Goal: Find specific page/section: Find specific page/section

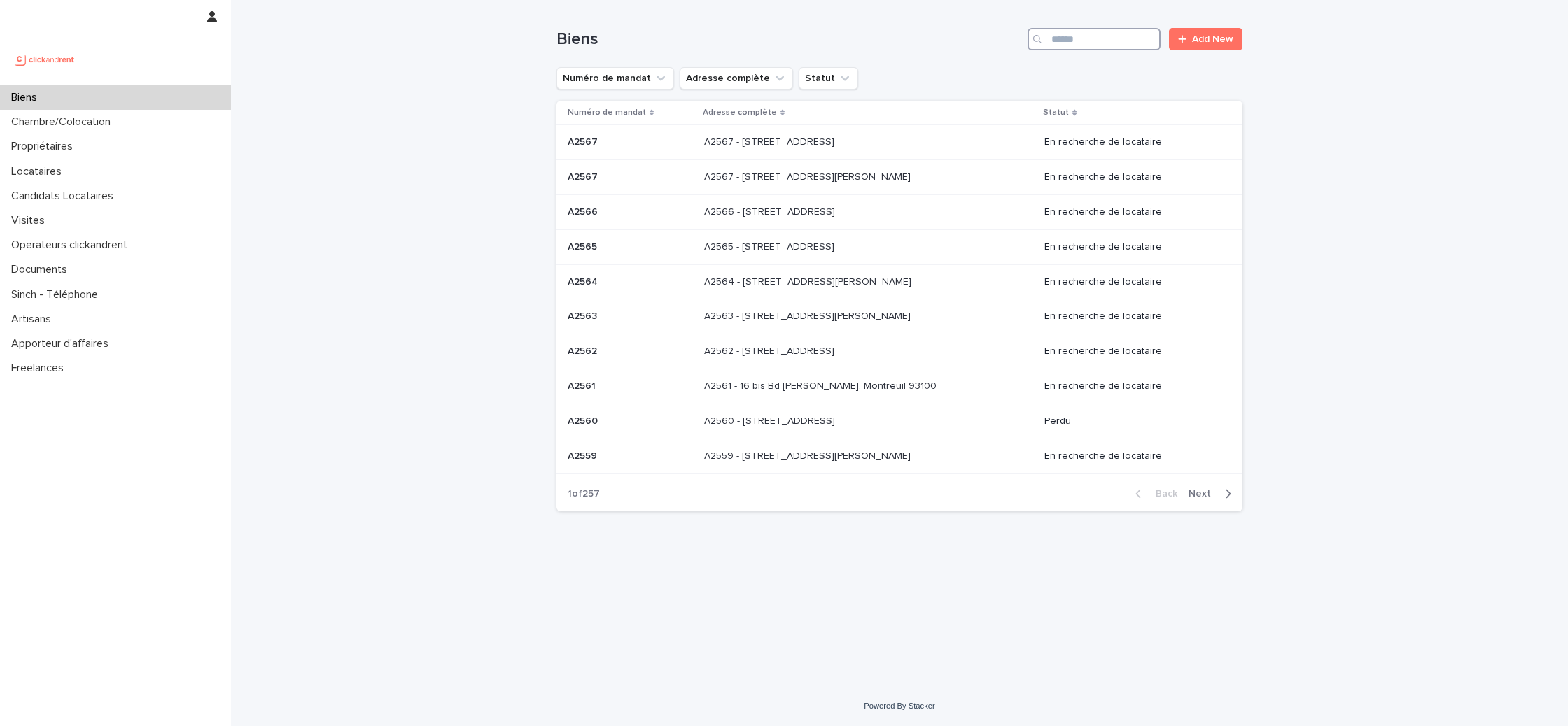
click at [1086, 28] on input "Search" at bounding box center [1094, 38] width 133 height 22
type input "*********"
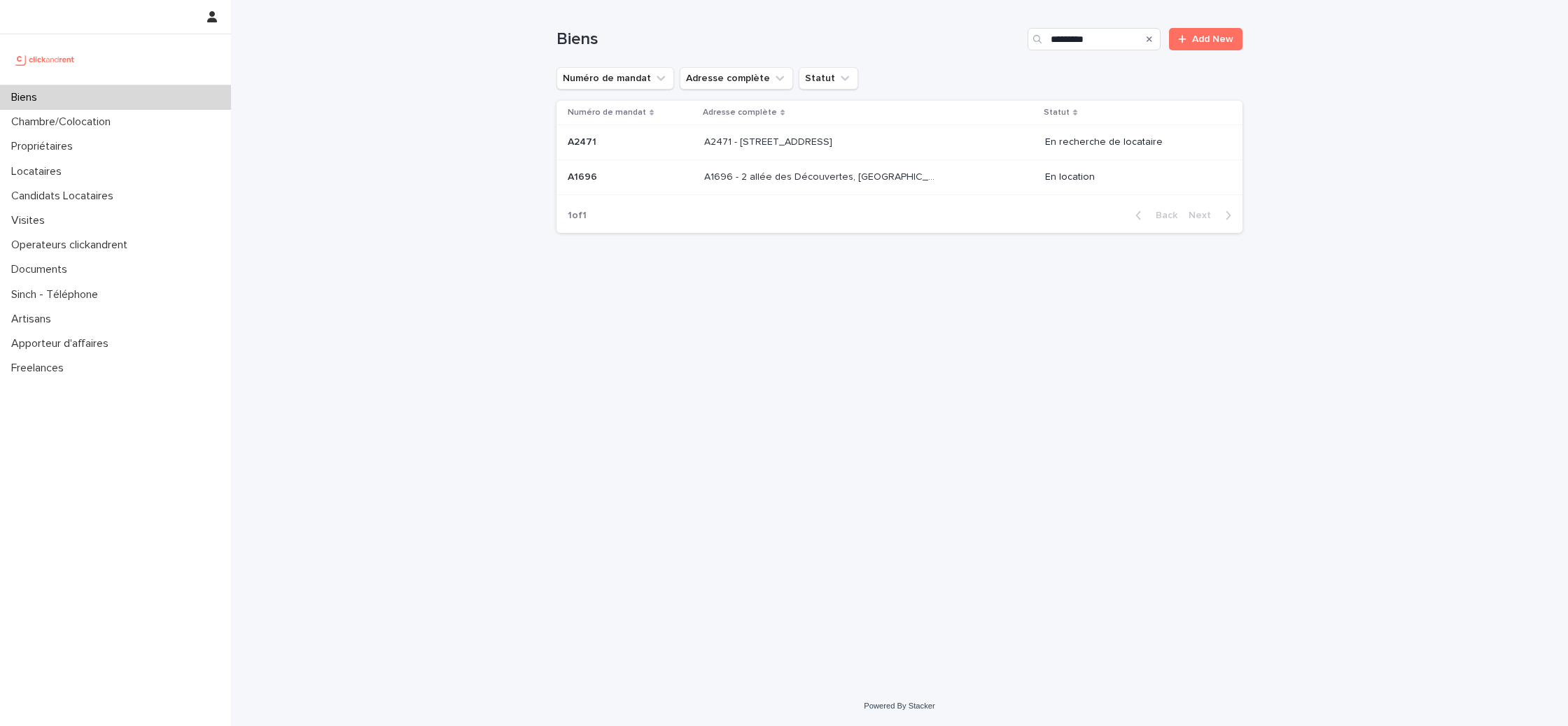
click at [845, 124] on th "Adresse complète" at bounding box center [869, 113] width 341 height 25
click at [835, 134] on p "A2471 - 38 rue des Marjoberts, Cergy 95000" at bounding box center [769, 141] width 131 height 15
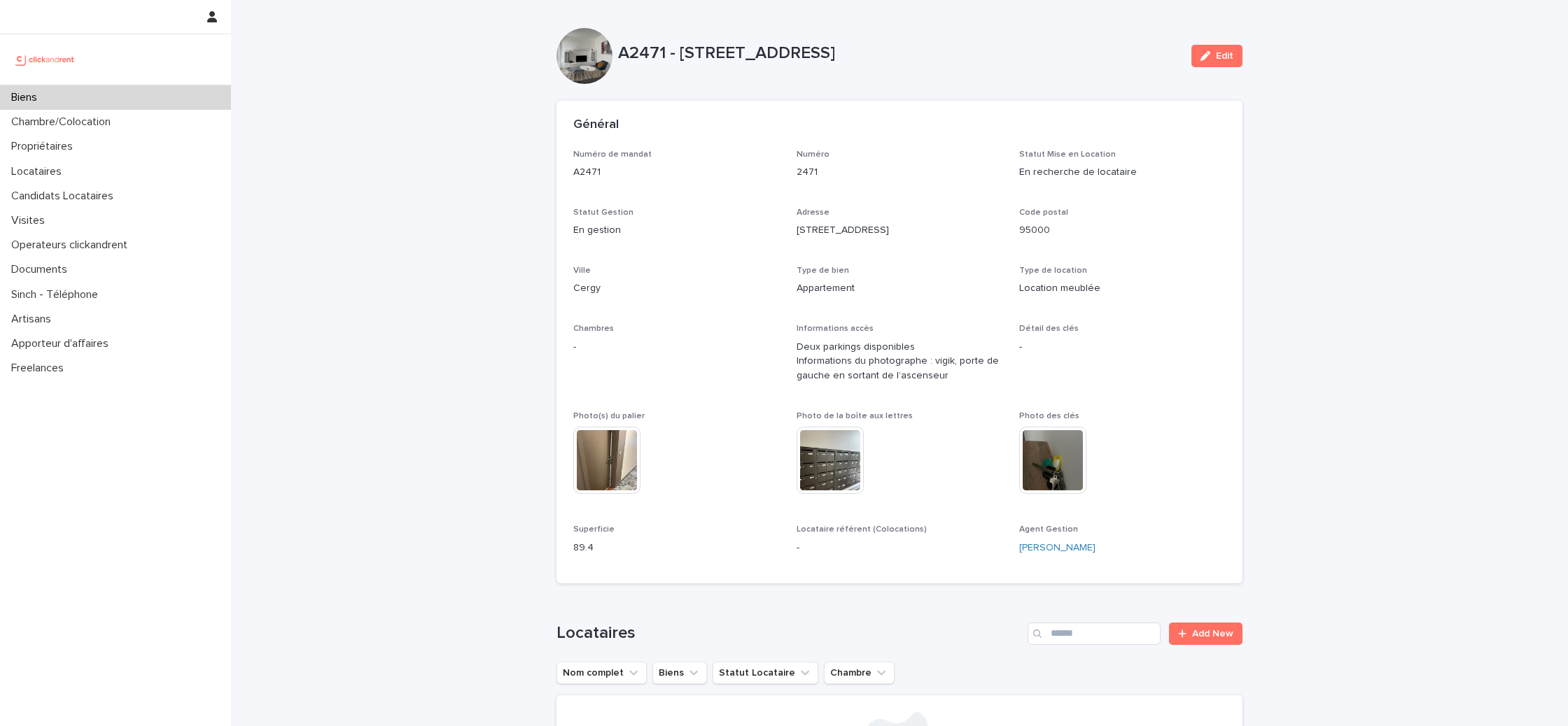
scroll to position [664, 0]
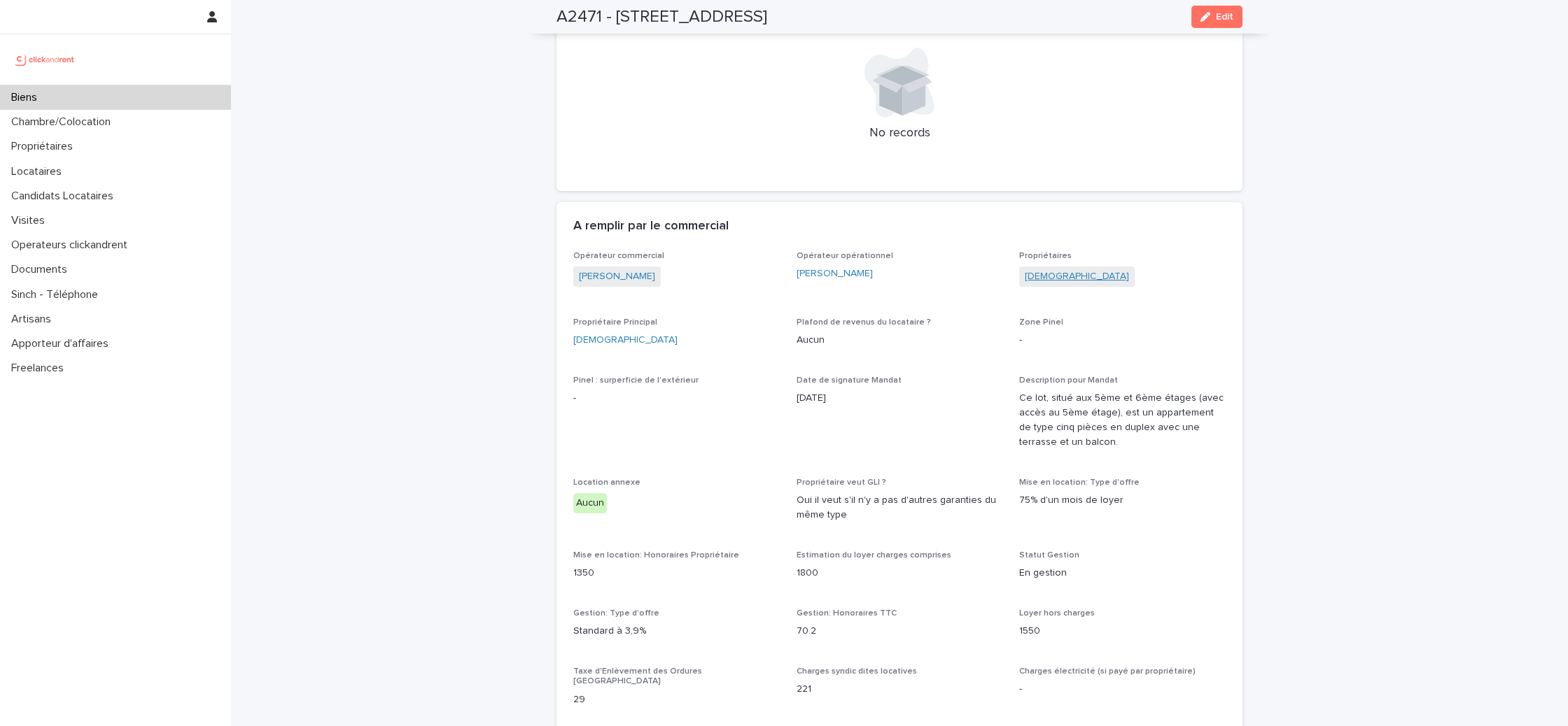
click at [1034, 276] on link "Shiran" at bounding box center [1076, 276] width 104 height 15
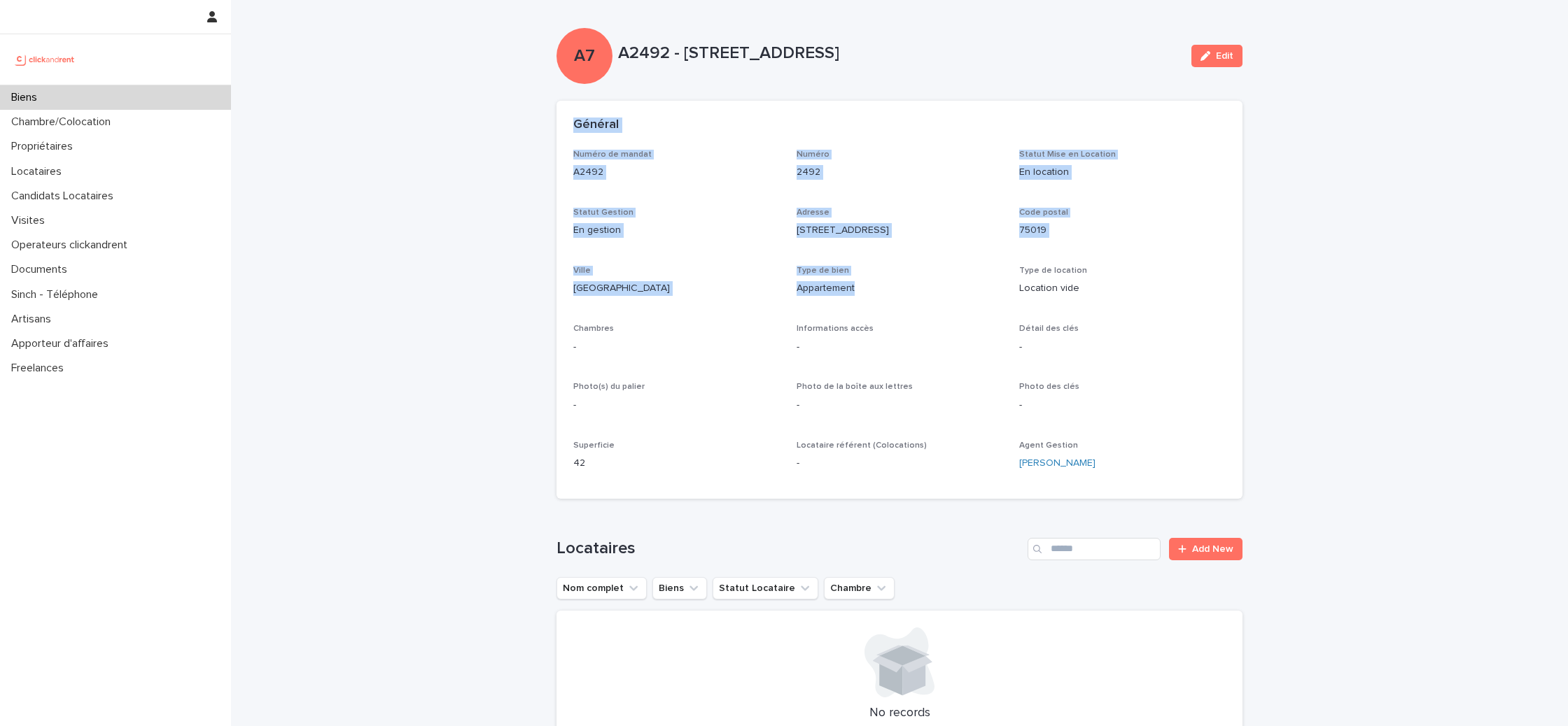
drag, startPoint x: 603, startPoint y: 115, endPoint x: 909, endPoint y: 298, distance: 356.5
click at [909, 298] on section "Général Numéro de mandat A2492 Numéro 2492 Statut Mise en Location En location …" at bounding box center [899, 299] width 686 height 398
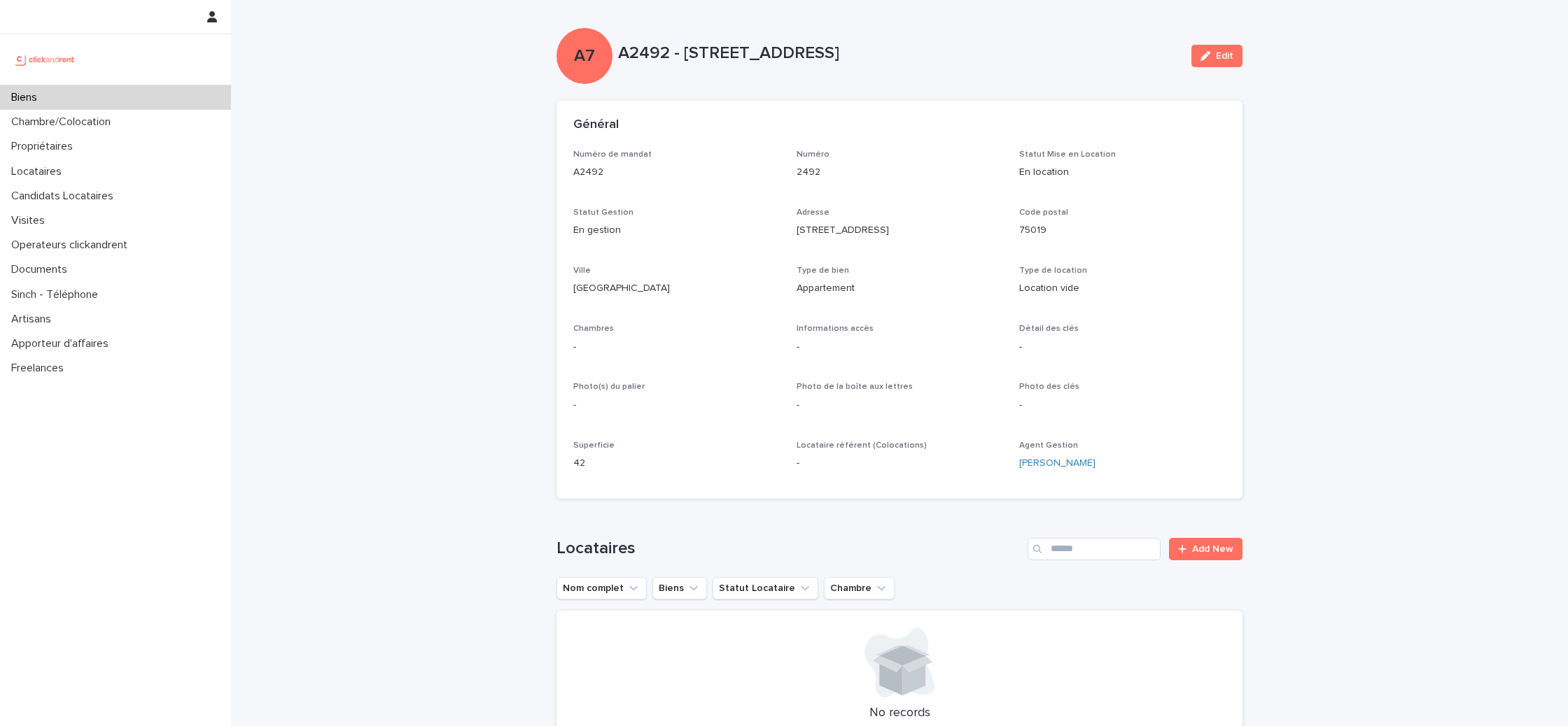
click at [909, 298] on div "Type de bien Appartement" at bounding box center [900, 286] width 206 height 42
